Goal: Information Seeking & Learning: Learn about a topic

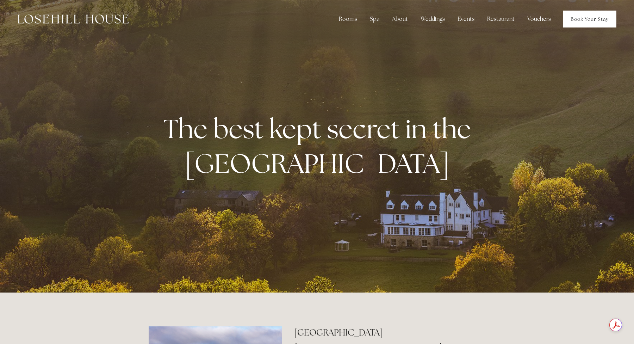
click at [588, 18] on link "Book Your Stay" at bounding box center [590, 19] width 54 height 17
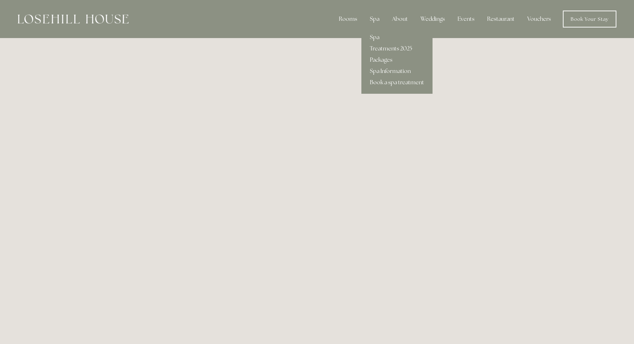
click at [375, 19] on div "Spa" at bounding box center [374, 19] width 21 height 14
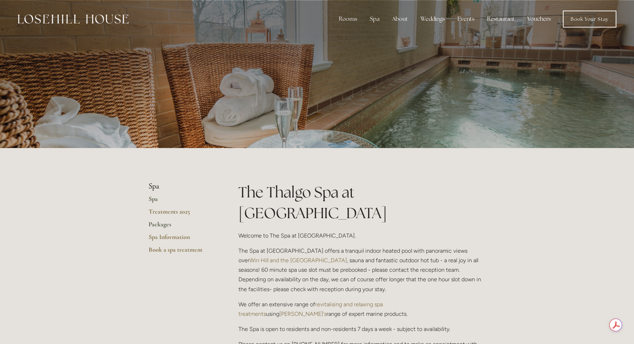
click at [159, 226] on link "Packages" at bounding box center [182, 226] width 67 height 13
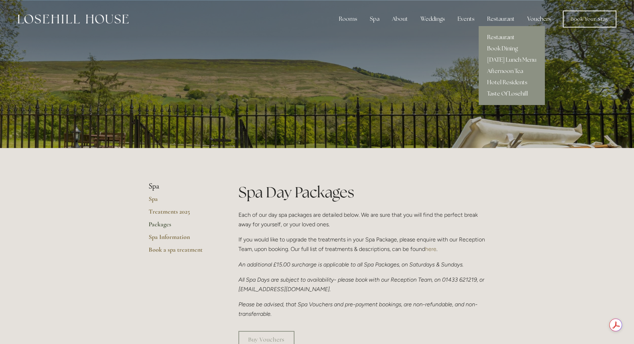
click at [493, 37] on link "Restaurant" at bounding box center [512, 37] width 66 height 11
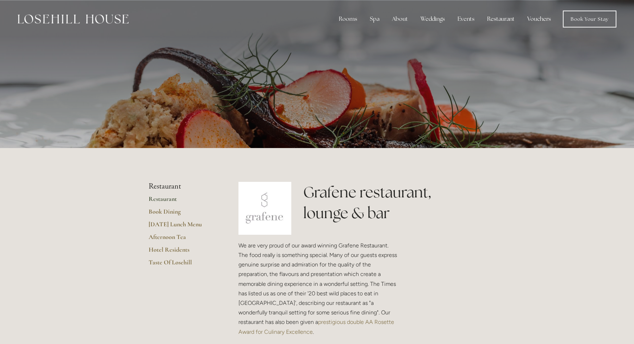
click at [534, 19] on link "Vouchers" at bounding box center [539, 19] width 35 height 14
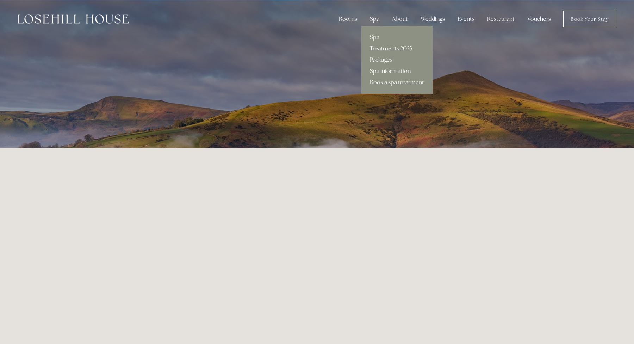
click at [381, 72] on link "Spa Information" at bounding box center [396, 71] width 71 height 11
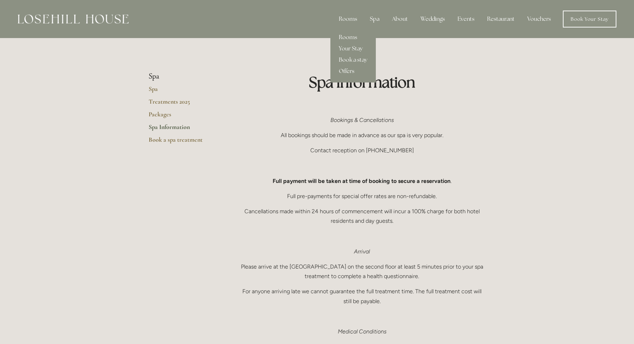
click at [348, 72] on link "Offers" at bounding box center [352, 71] width 45 height 11
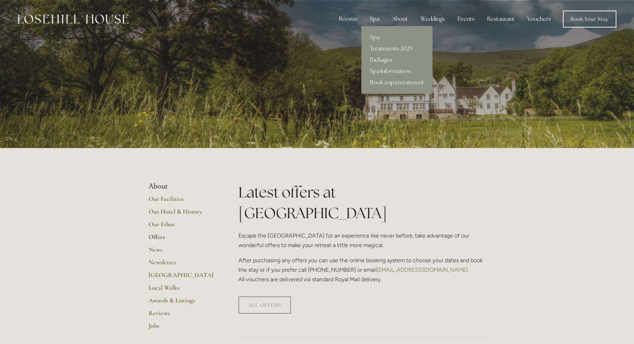
click at [375, 36] on link "Spa" at bounding box center [396, 37] width 71 height 11
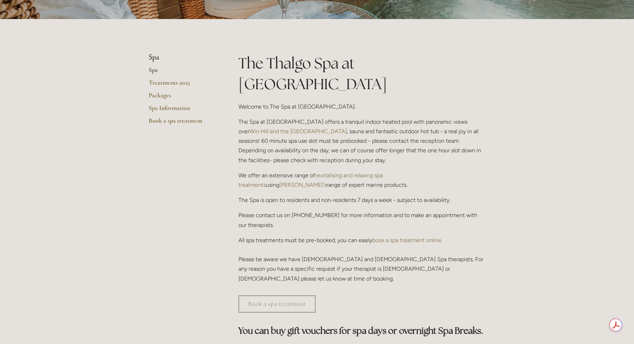
scroll to position [113, 0]
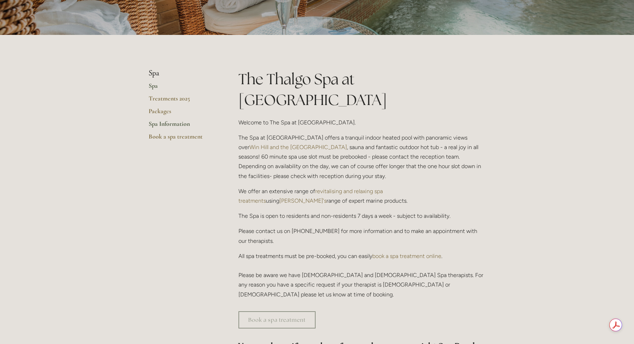
click at [167, 124] on link "Spa Information" at bounding box center [182, 126] width 67 height 13
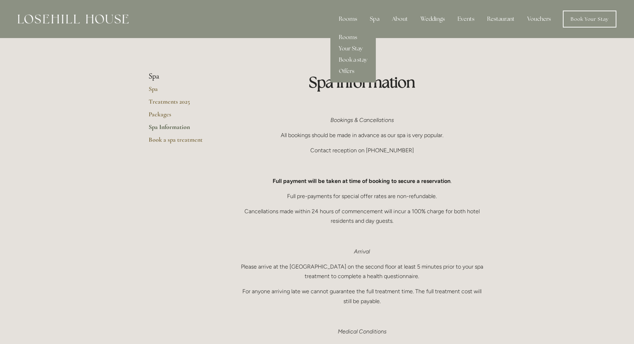
click at [343, 49] on link "Your Stay" at bounding box center [352, 48] width 45 height 11
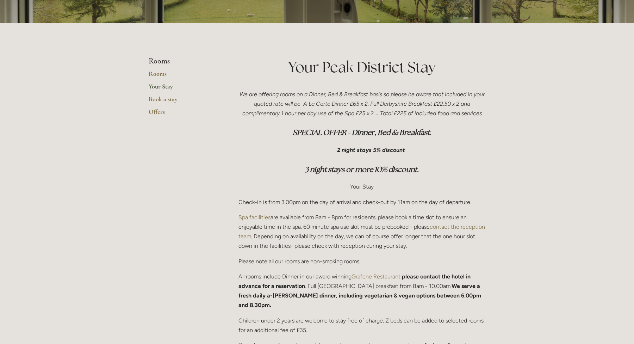
scroll to position [127, 0]
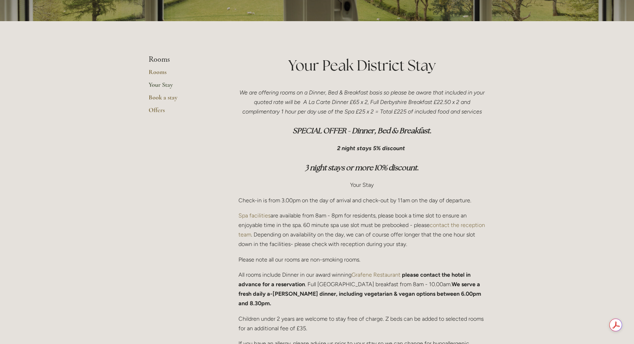
click at [353, 190] on div "We are offering rooms on a Dinner, Bed & Breakfast basis so please be aware tha…" at bounding box center [361, 282] width 247 height 389
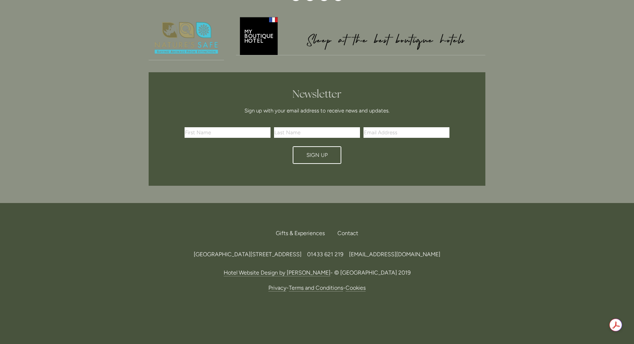
scroll to position [740, 0]
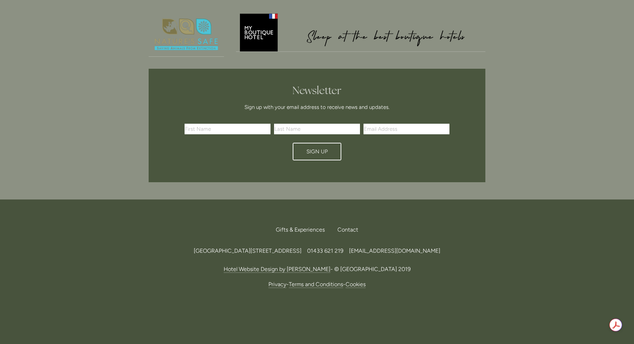
click at [430, 247] on span "[EMAIL_ADDRESS][DOMAIN_NAME]" at bounding box center [394, 250] width 91 height 7
drag, startPoint x: 476, startPoint y: 243, endPoint x: 410, endPoint y: 246, distance: 65.9
click at [410, 246] on div "Losehill House Hotel & Spa, Losehill Lane, Edale Road, S33 6AF, United Kingdom …" at bounding box center [317, 251] width 337 height 10
copy span "nfo@losehillhouse.co.uk"
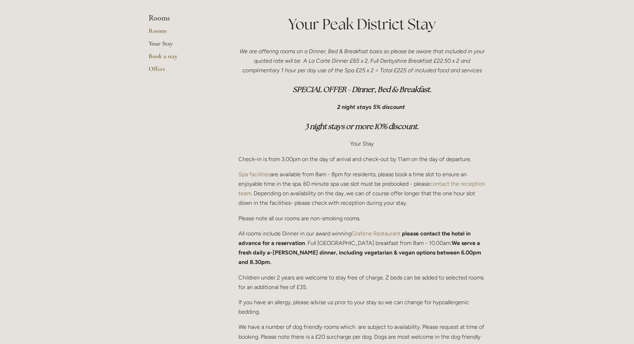
scroll to position [0, 0]
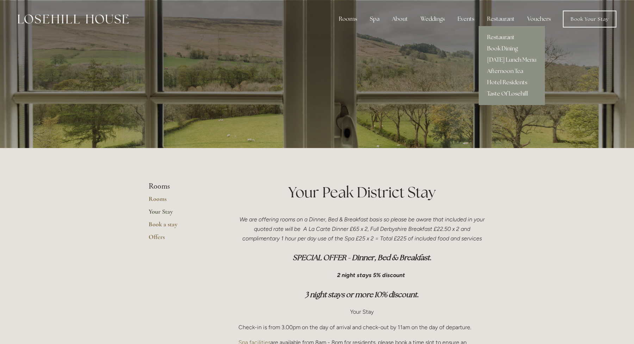
click at [497, 83] on link "Hotel Residents" at bounding box center [512, 82] width 66 height 11
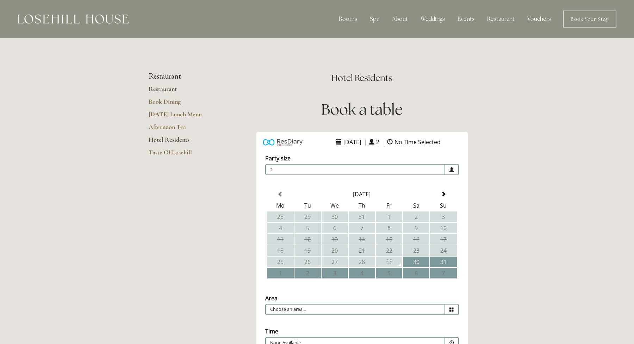
click at [161, 89] on link "Restaurant" at bounding box center [182, 91] width 67 height 13
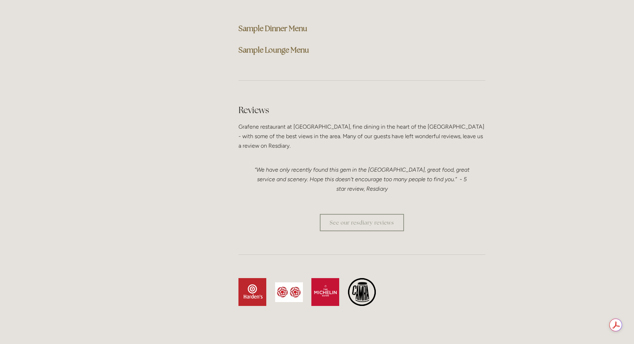
scroll to position [1893, 0]
